Goal: Information Seeking & Learning: Find specific fact

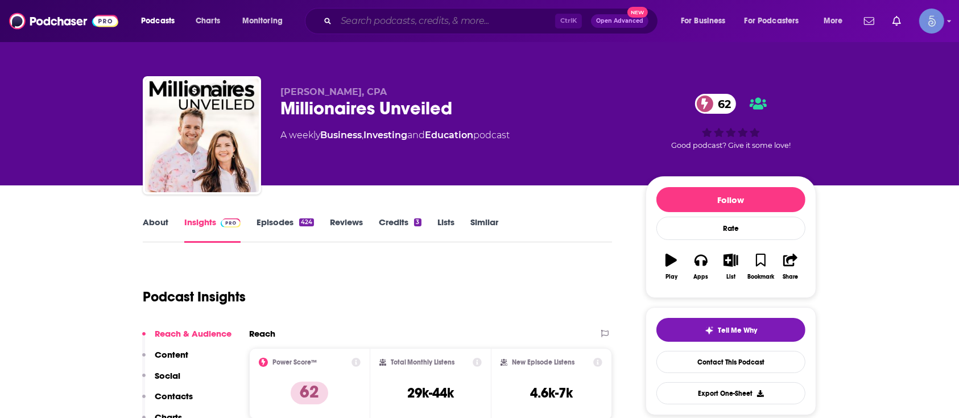
click at [423, 27] on input "Search podcasts, credits, & more..." at bounding box center [445, 21] width 219 height 18
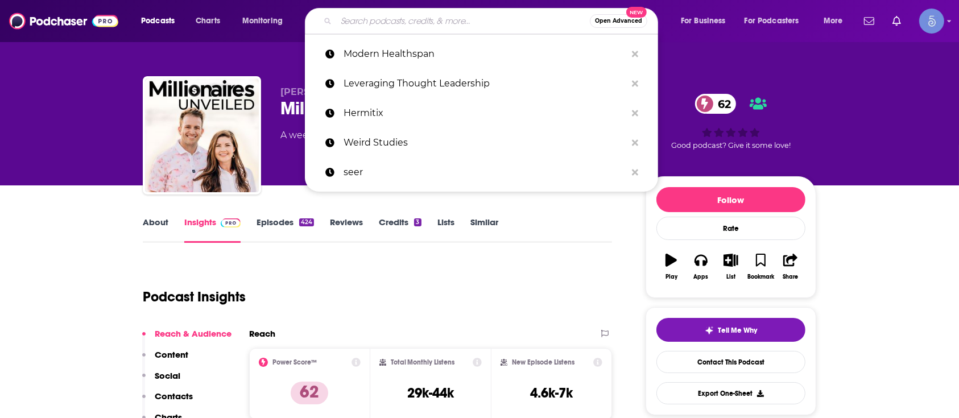
click at [474, 22] on input "Search podcasts, credits, & more..." at bounding box center [463, 21] width 254 height 18
paste input "[PERSON_NAME] Wellness Mind Body Soul"
type input "[PERSON_NAME] Wellness Mind Body Soul"
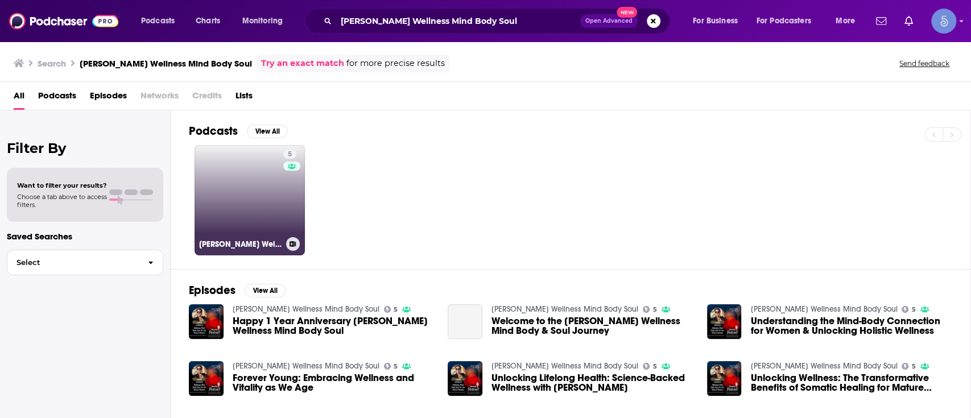
click at [285, 188] on div "5" at bounding box center [291, 194] width 17 height 88
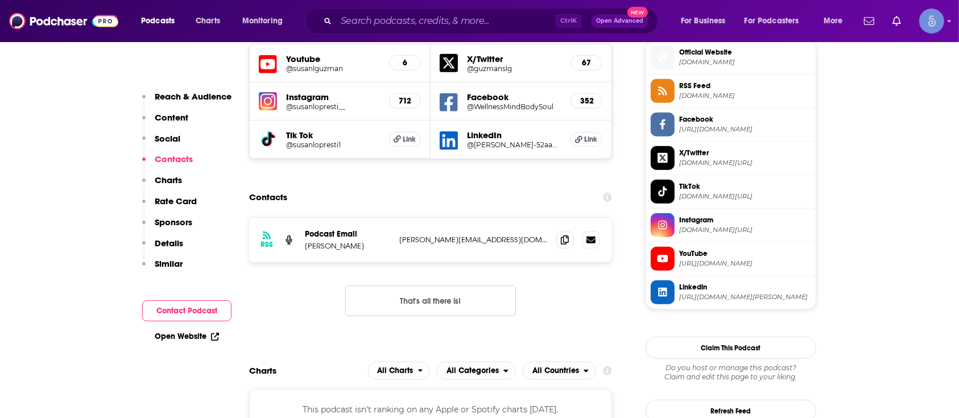
scroll to position [758, 0]
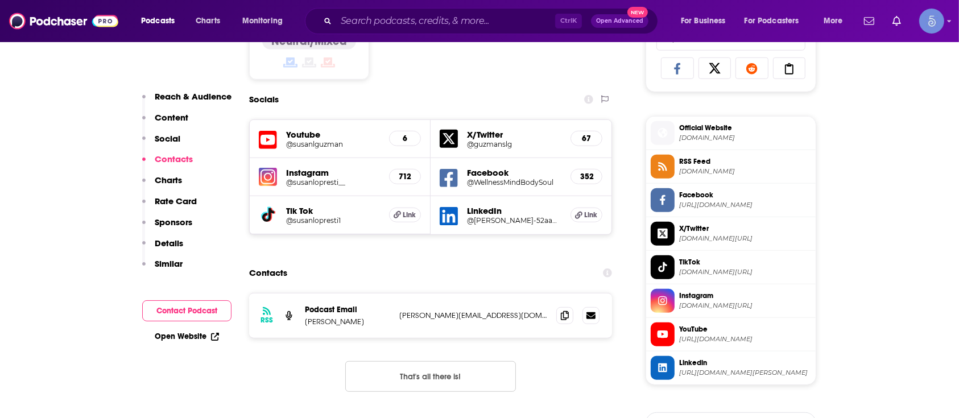
click at [297, 141] on h5 "@susanlguzman" at bounding box center [333, 144] width 94 height 9
click at [491, 180] on h5 "@WellnessMindBodySoul" at bounding box center [514, 182] width 94 height 9
click at [293, 178] on h5 "@susanlopresti__" at bounding box center [333, 182] width 94 height 9
click at [296, 209] on h5 "Tik Tok" at bounding box center [333, 210] width 94 height 11
click at [305, 216] on h5 "@susanlopresti1" at bounding box center [333, 220] width 94 height 9
